Goal: Information Seeking & Learning: Learn about a topic

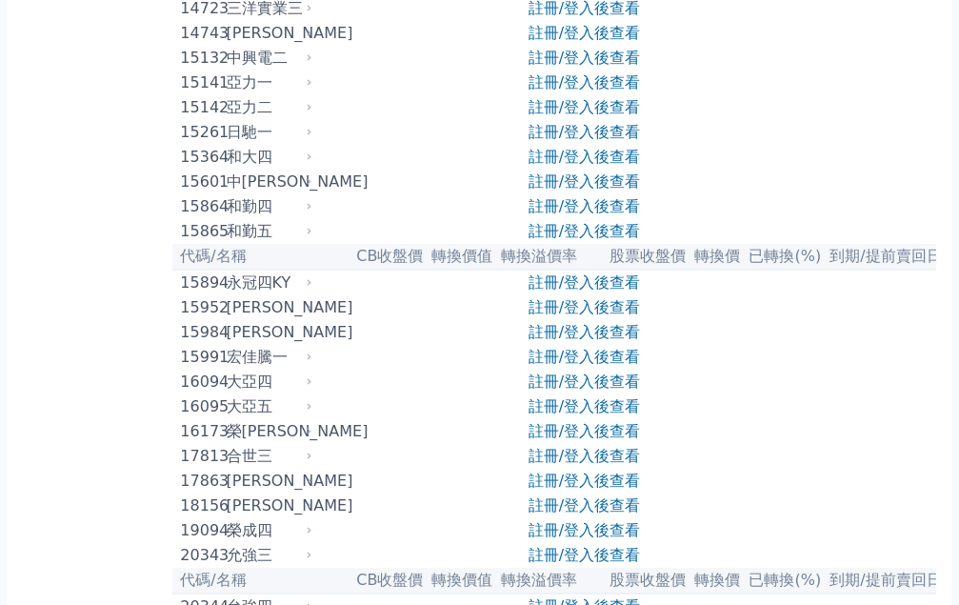
scroll to position [286, 0]
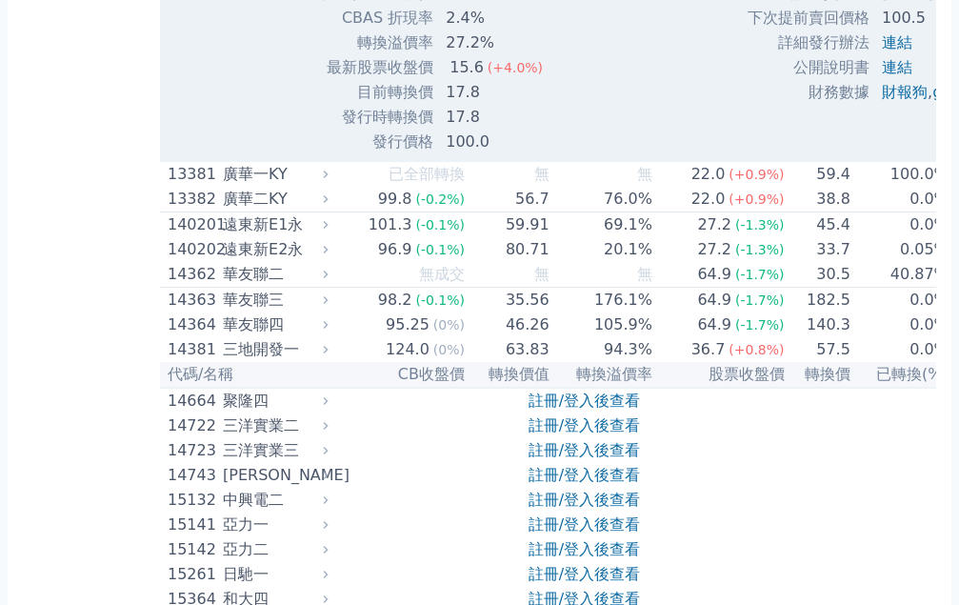
scroll to position [762, 0]
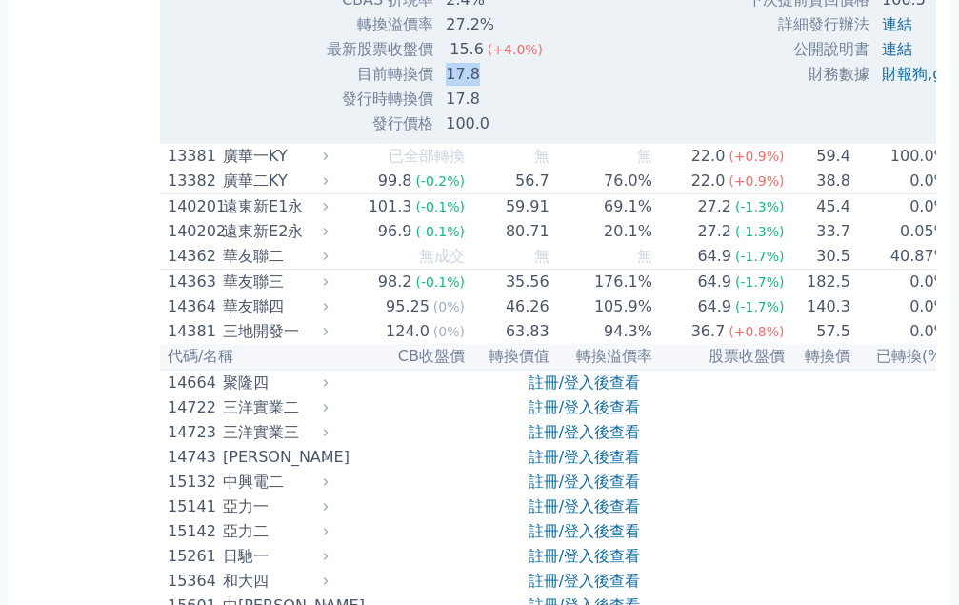
drag, startPoint x: 261, startPoint y: 303, endPoint x: 293, endPoint y: 302, distance: 32.4
click at [434, 87] on td "17.8" at bounding box center [500, 74] width 133 height 25
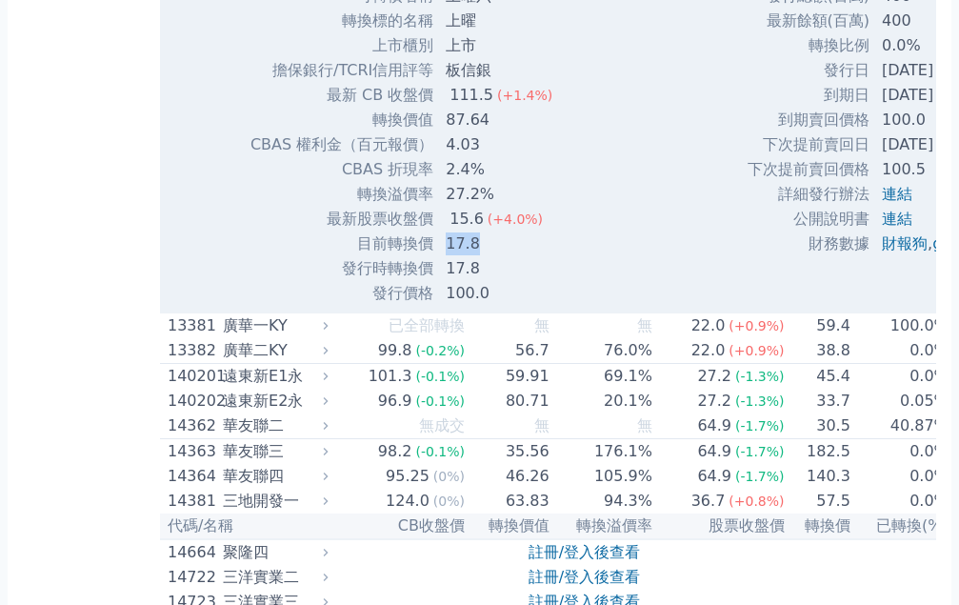
scroll to position [571, 0]
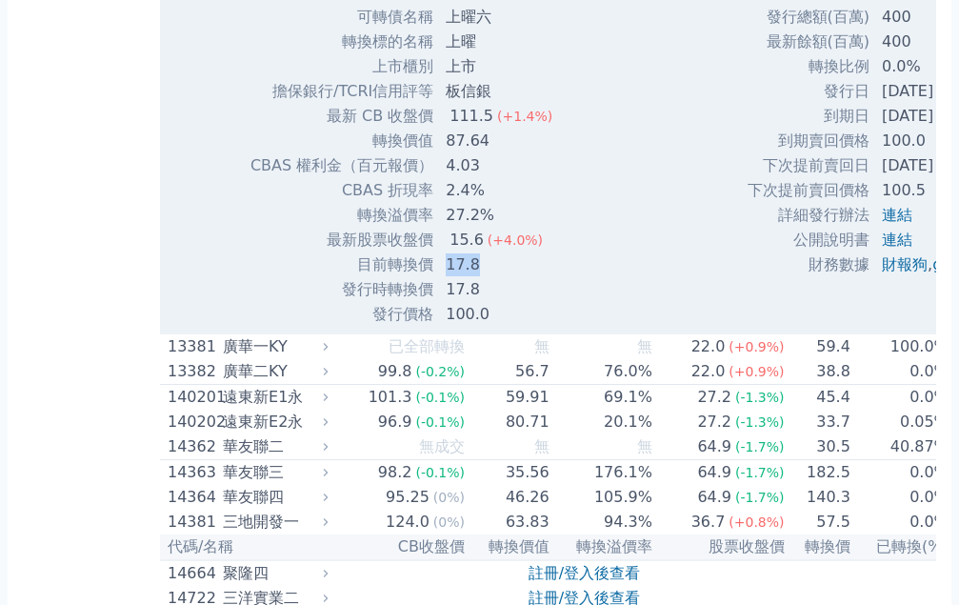
drag, startPoint x: 719, startPoint y: 364, endPoint x: 806, endPoint y: 364, distance: 87.6
click at [870, 129] on td "[DATE]" at bounding box center [942, 116] width 144 height 25
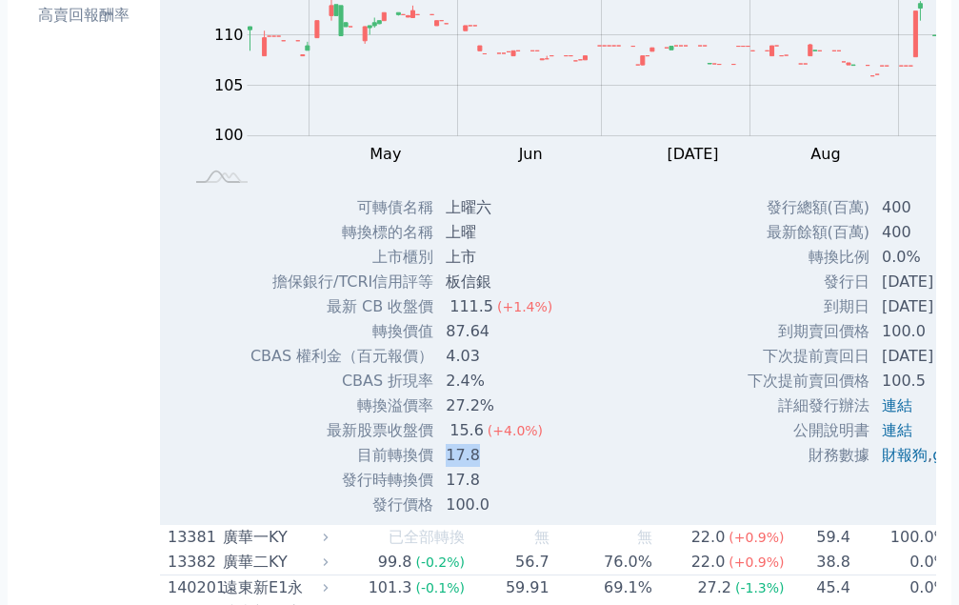
scroll to position [190, 0]
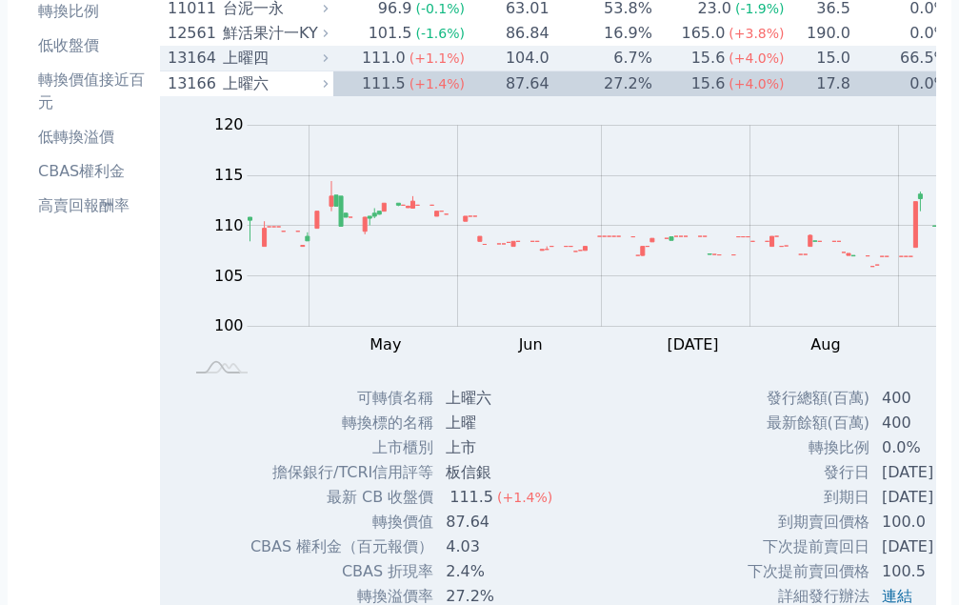
click at [223, 70] on div "上曜四" at bounding box center [273, 58] width 101 height 23
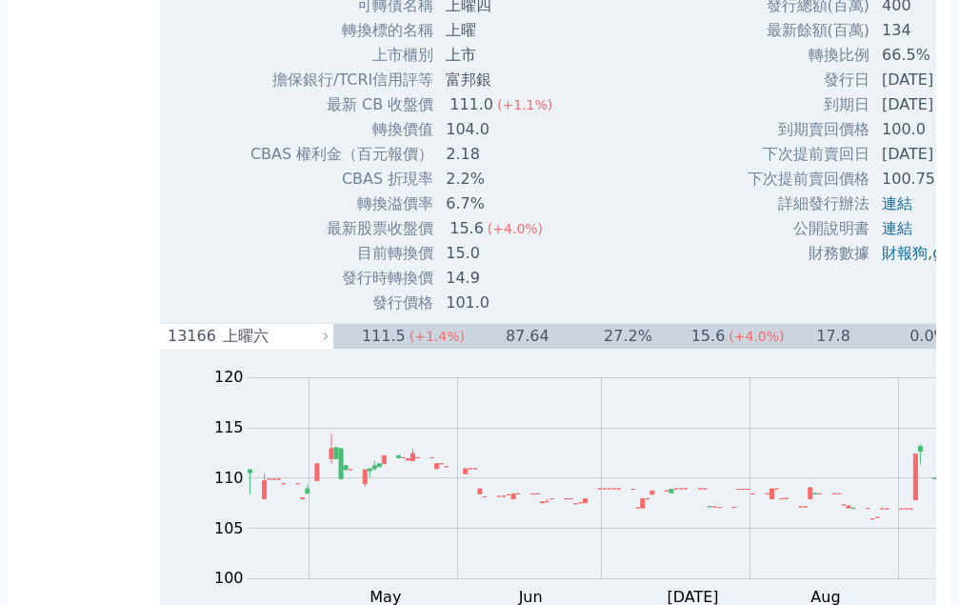
scroll to position [571, 0]
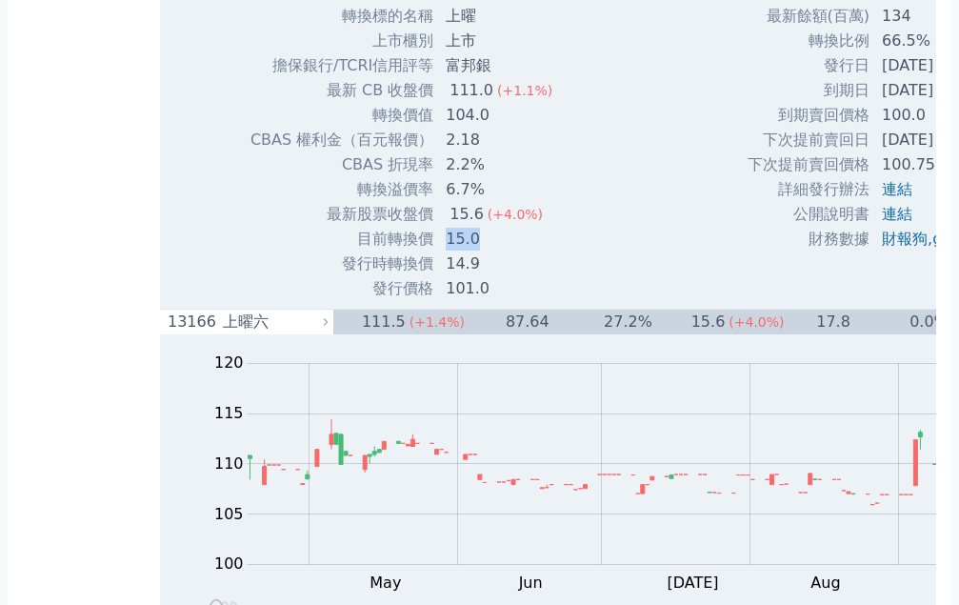
drag, startPoint x: 258, startPoint y: 473, endPoint x: 313, endPoint y: 475, distance: 55.3
click at [434, 251] on td "15.0" at bounding box center [500, 239] width 133 height 25
click at [434, 227] on td "15.6 (+4.0%)" at bounding box center [500, 214] width 133 height 25
drag, startPoint x: 263, startPoint y: 273, endPoint x: 296, endPoint y: 275, distance: 33.4
click at [434, 29] on td "上曜" at bounding box center [500, 16] width 133 height 25
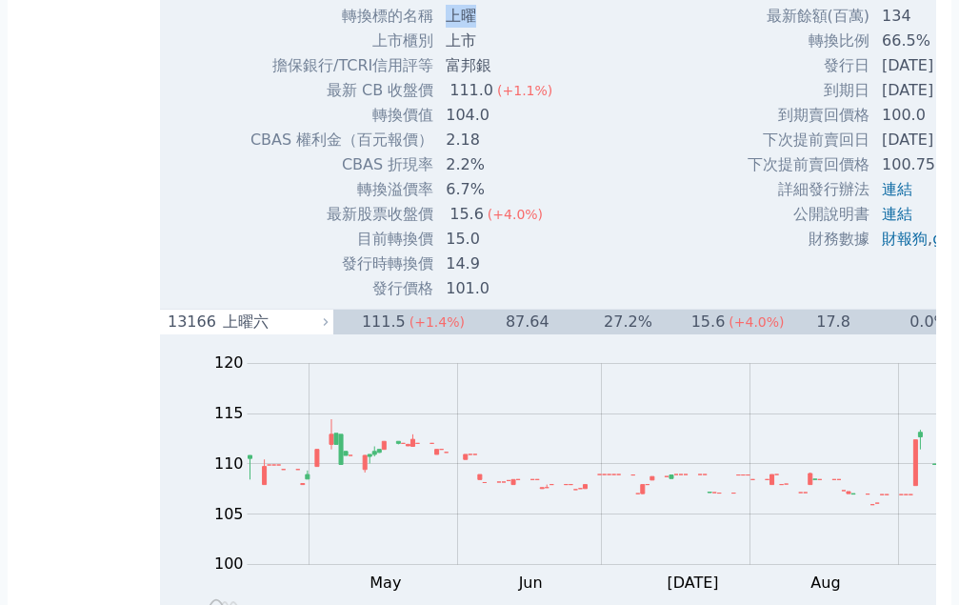
copy td "上曜"
